Goal: Answer question/provide support

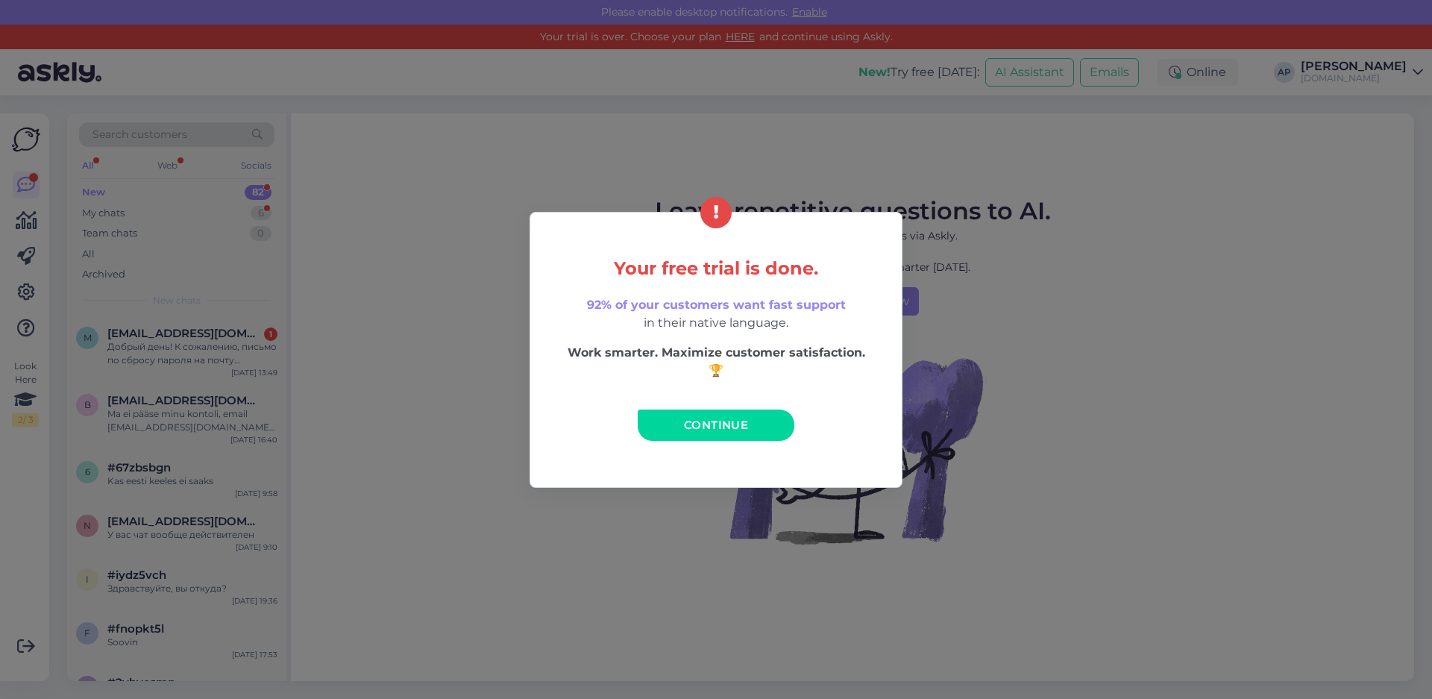
click at [694, 446] on div "Your free trial is done. 92% of your customers want fast support in their nativ…" at bounding box center [716, 350] width 373 height 276
click at [694, 432] on link "Continue" at bounding box center [716, 424] width 157 height 31
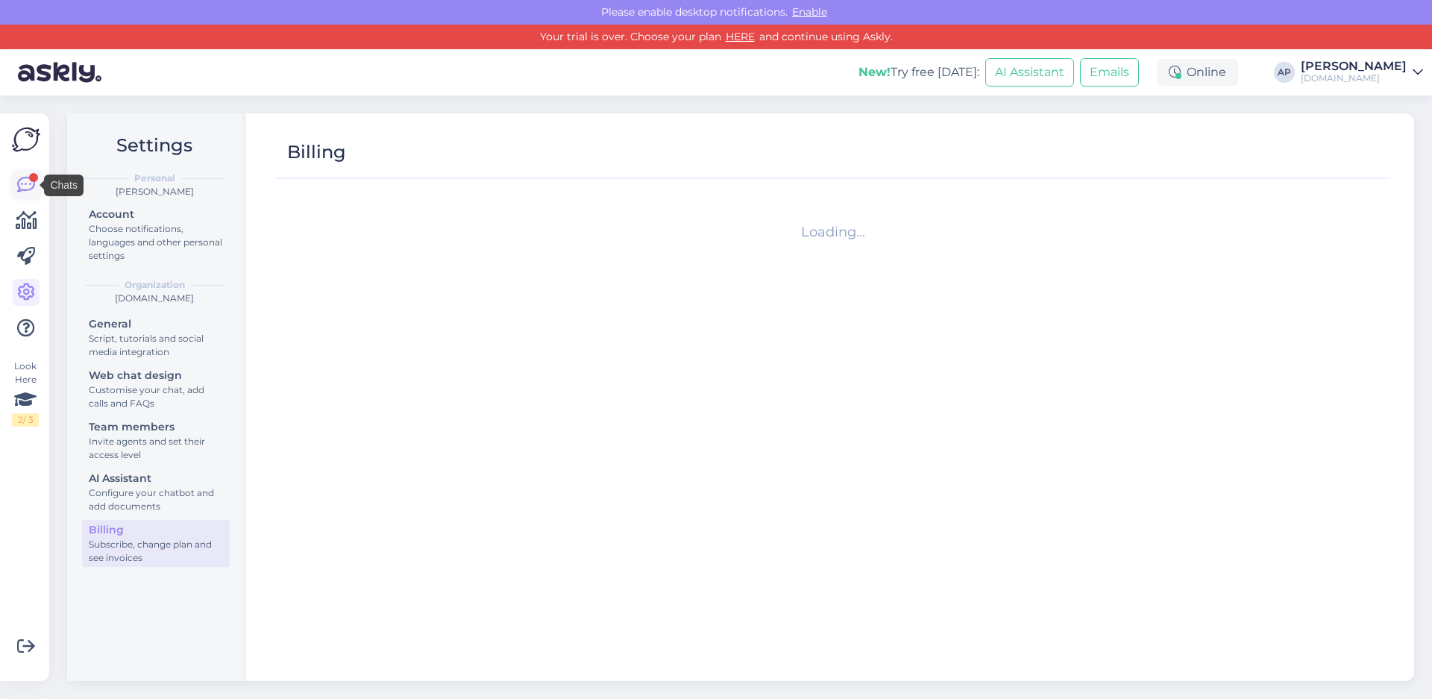
click at [25, 183] on icon at bounding box center [26, 185] width 18 height 18
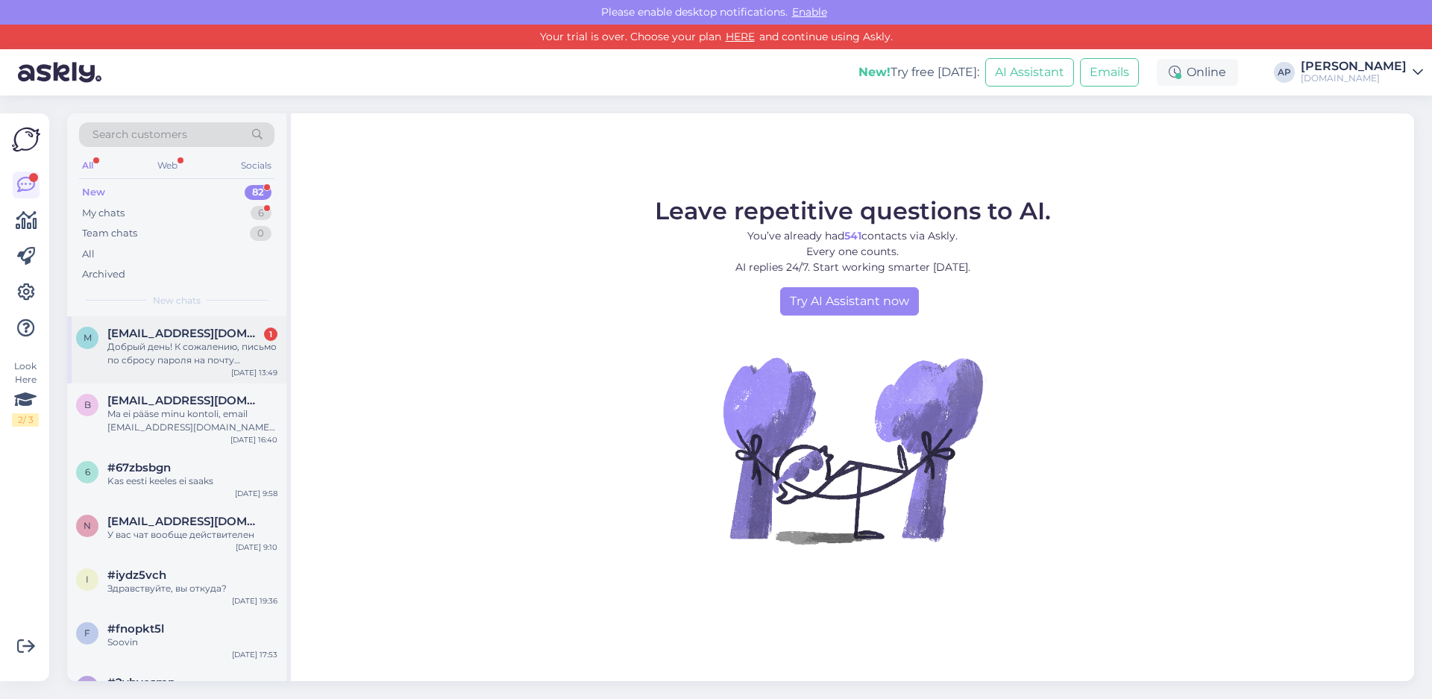
click at [176, 334] on span "[EMAIL_ADDRESS][DOMAIN_NAME]" at bounding box center [184, 333] width 155 height 13
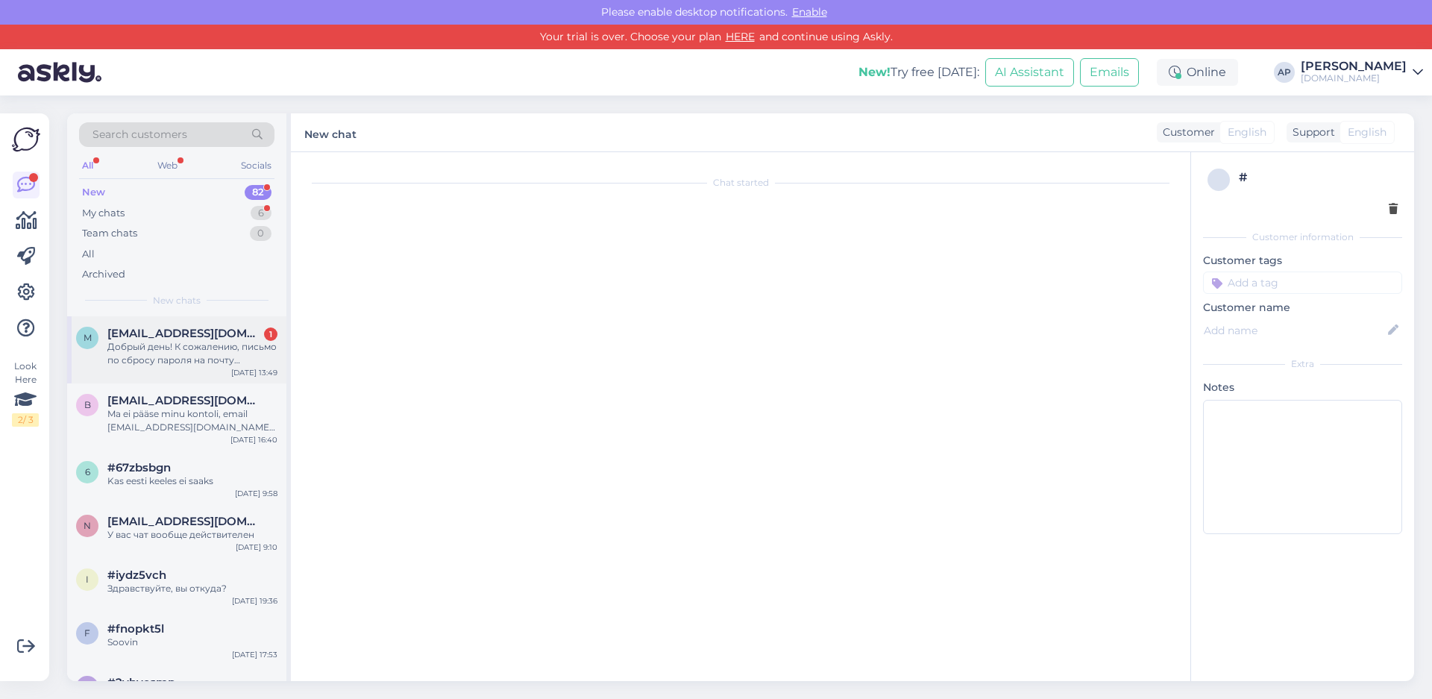
scroll to position [3, 0]
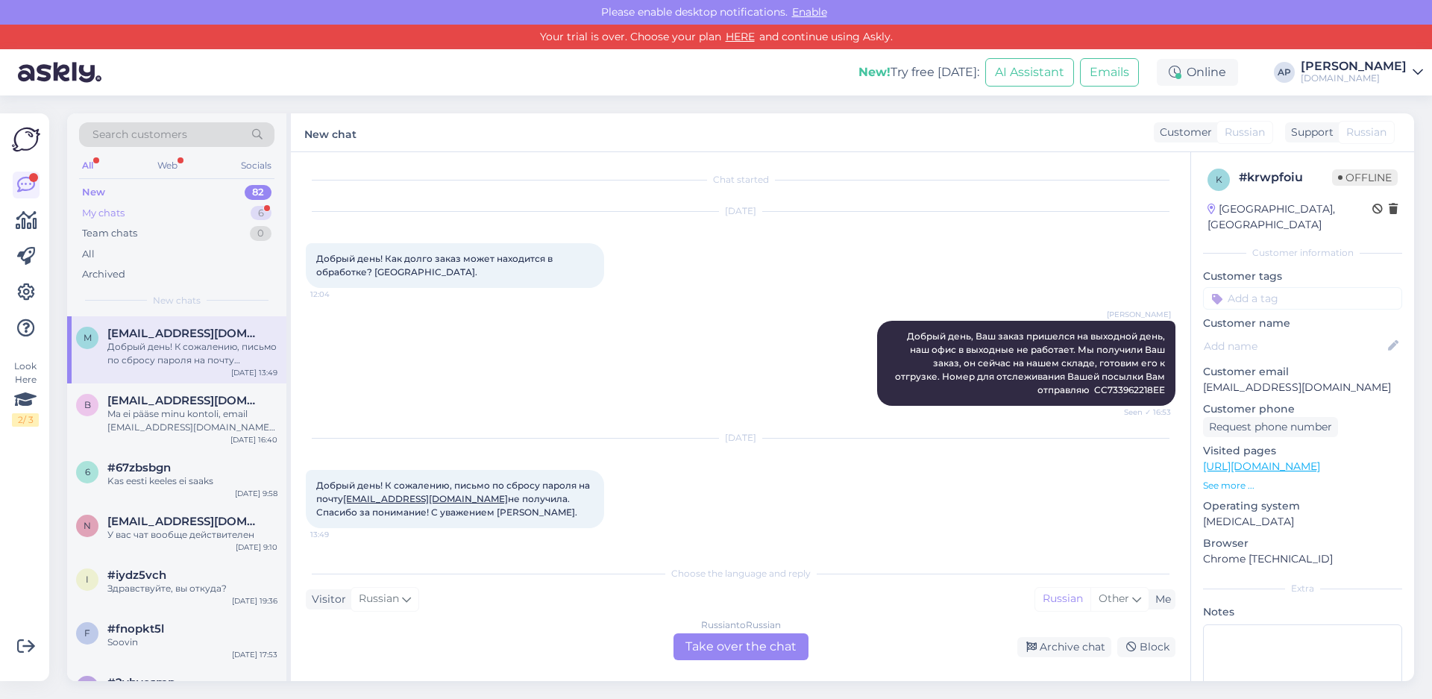
click at [160, 216] on div "My chats 6" at bounding box center [176, 213] width 195 height 21
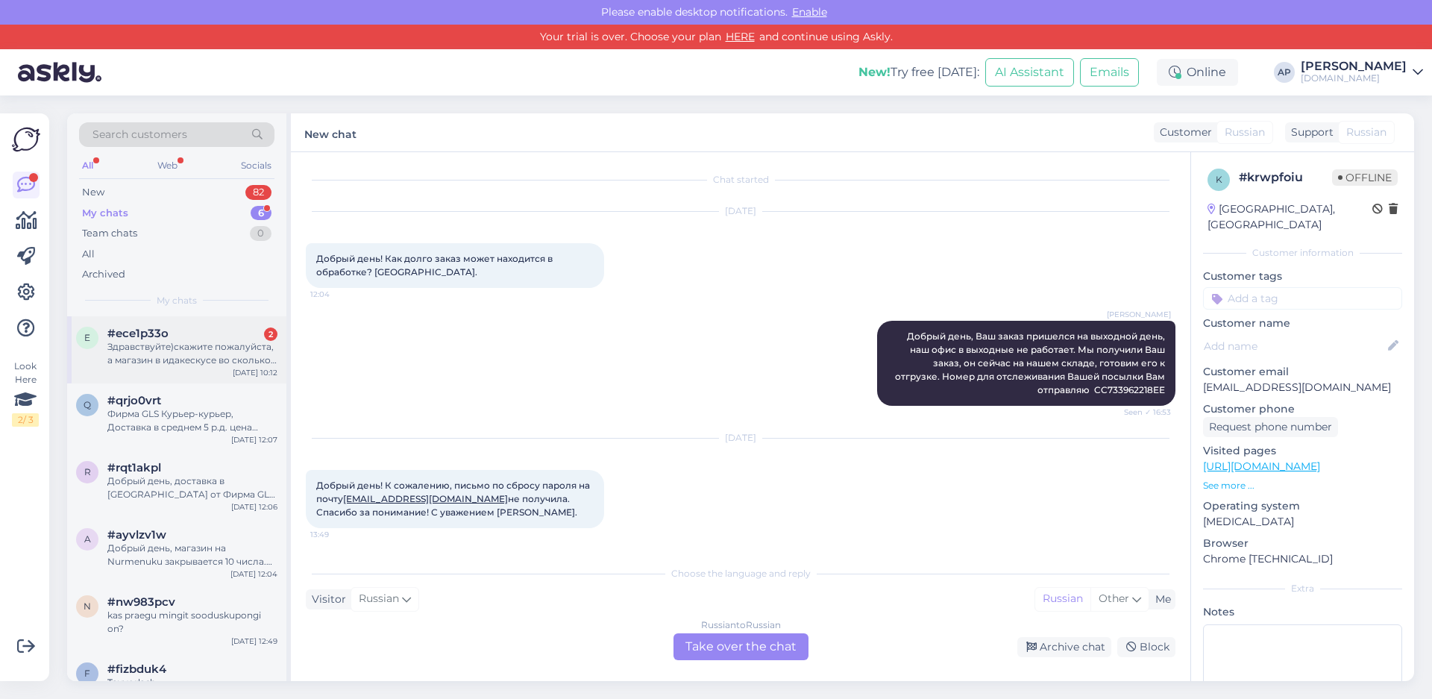
click at [156, 329] on span "#ece1p33o" at bounding box center [137, 333] width 61 height 13
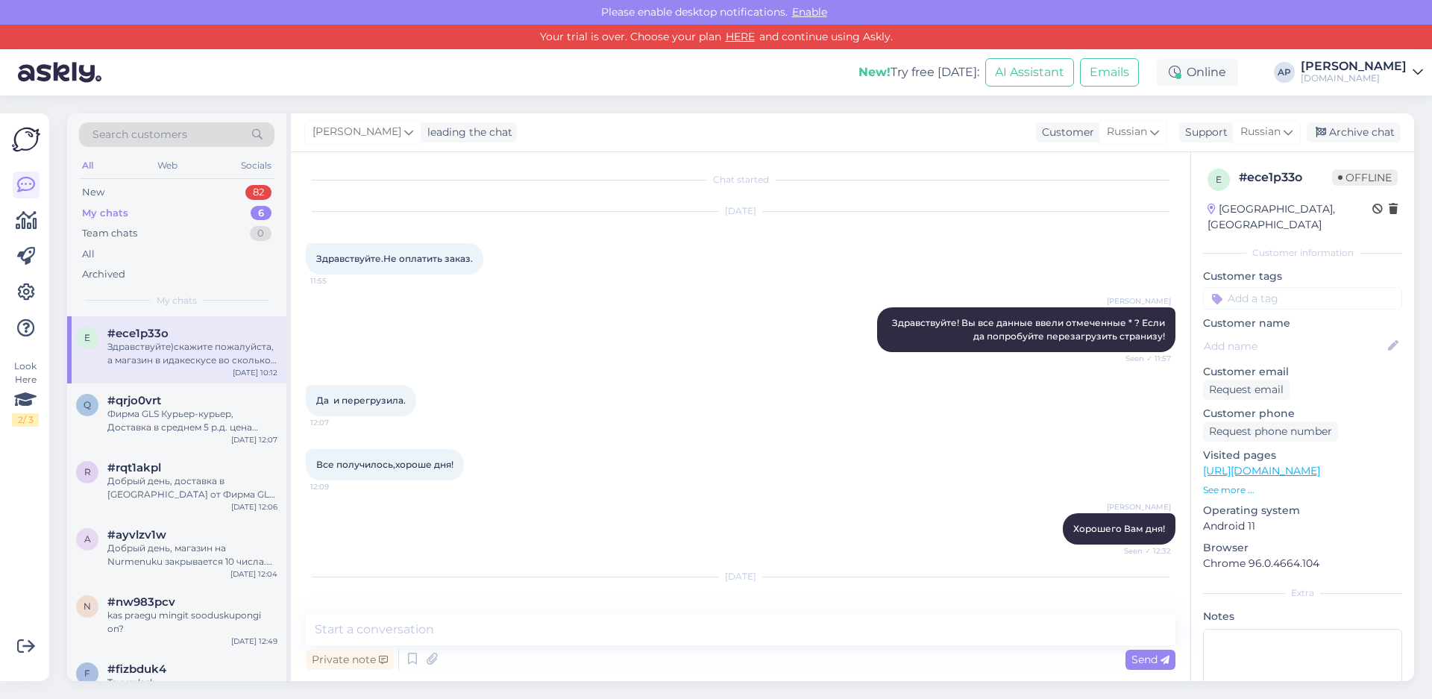
scroll to position [2884, 0]
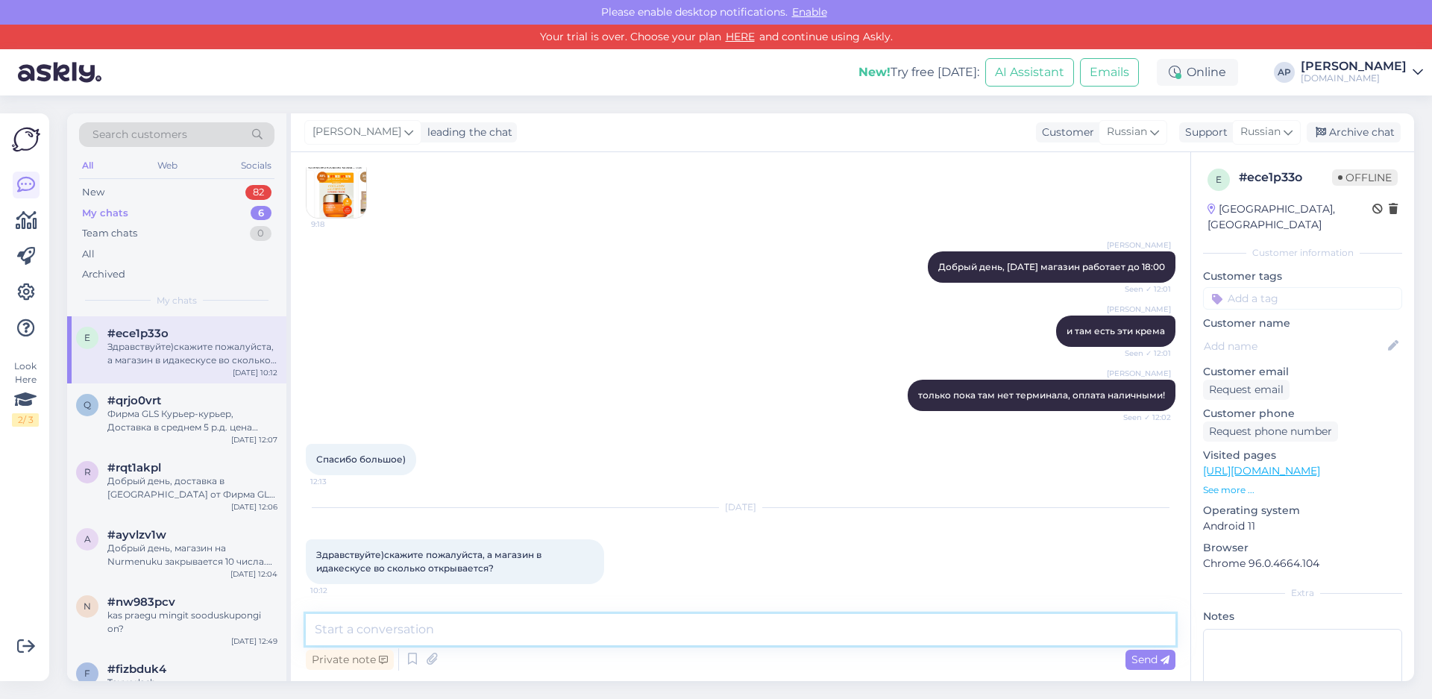
click at [416, 630] on textarea at bounding box center [741, 629] width 870 height 31
type textarea "L"
type textarea "l"
type textarea "L"
type textarea "Добрый день, с 10:00"
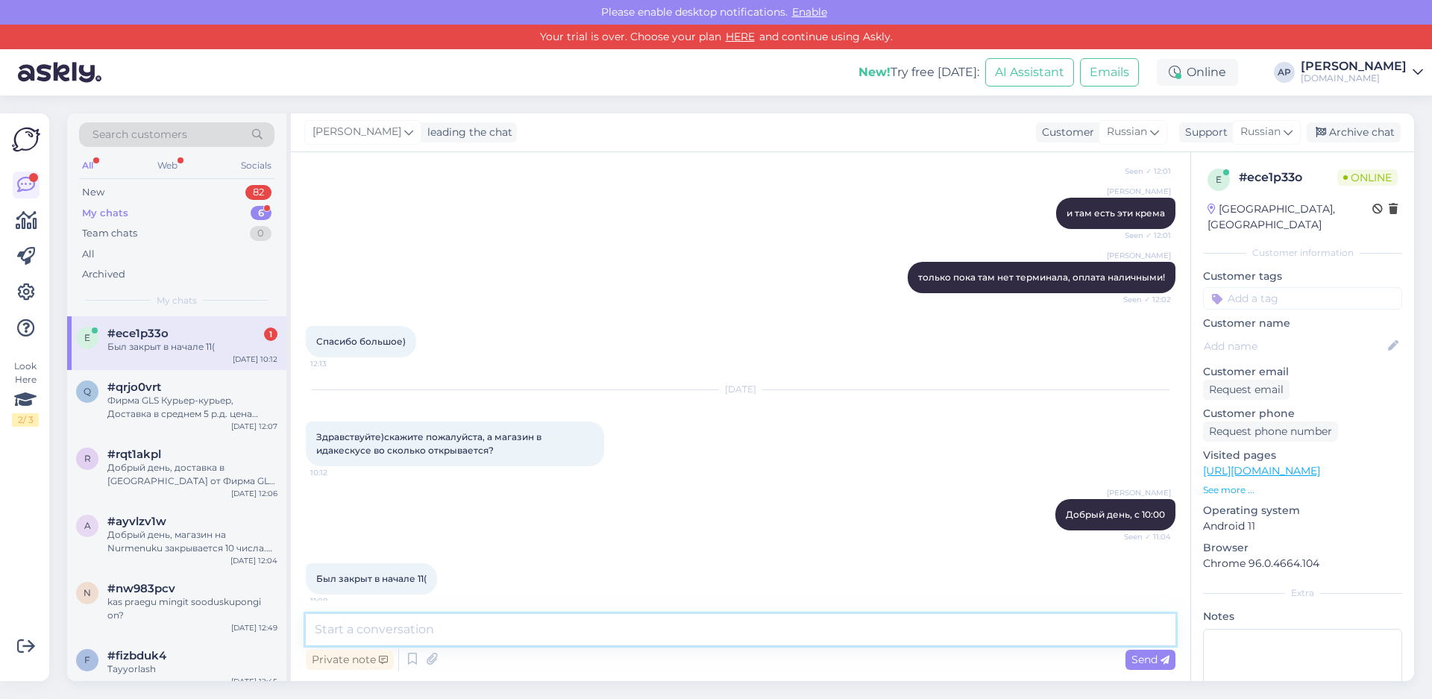
scroll to position [3013, 0]
